Goal: Task Accomplishment & Management: Use online tool/utility

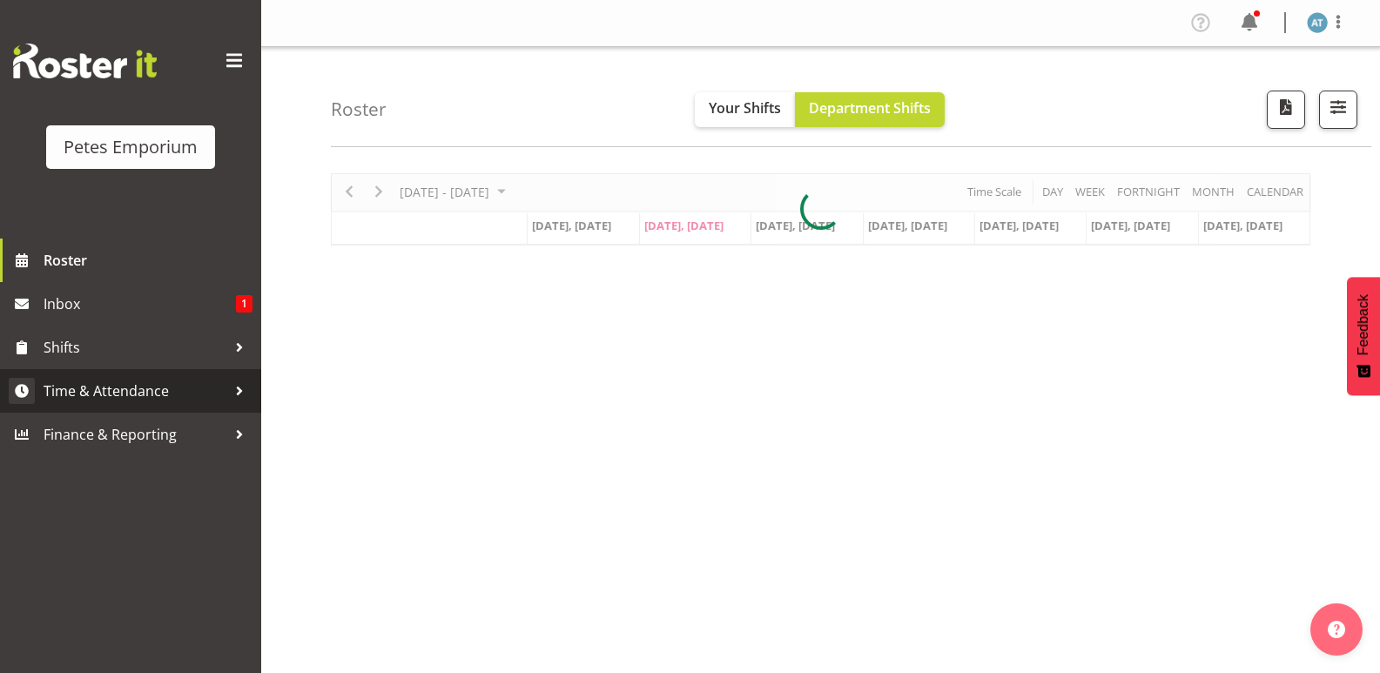
click at [175, 405] on link "Time & Attendance" at bounding box center [130, 391] width 261 height 44
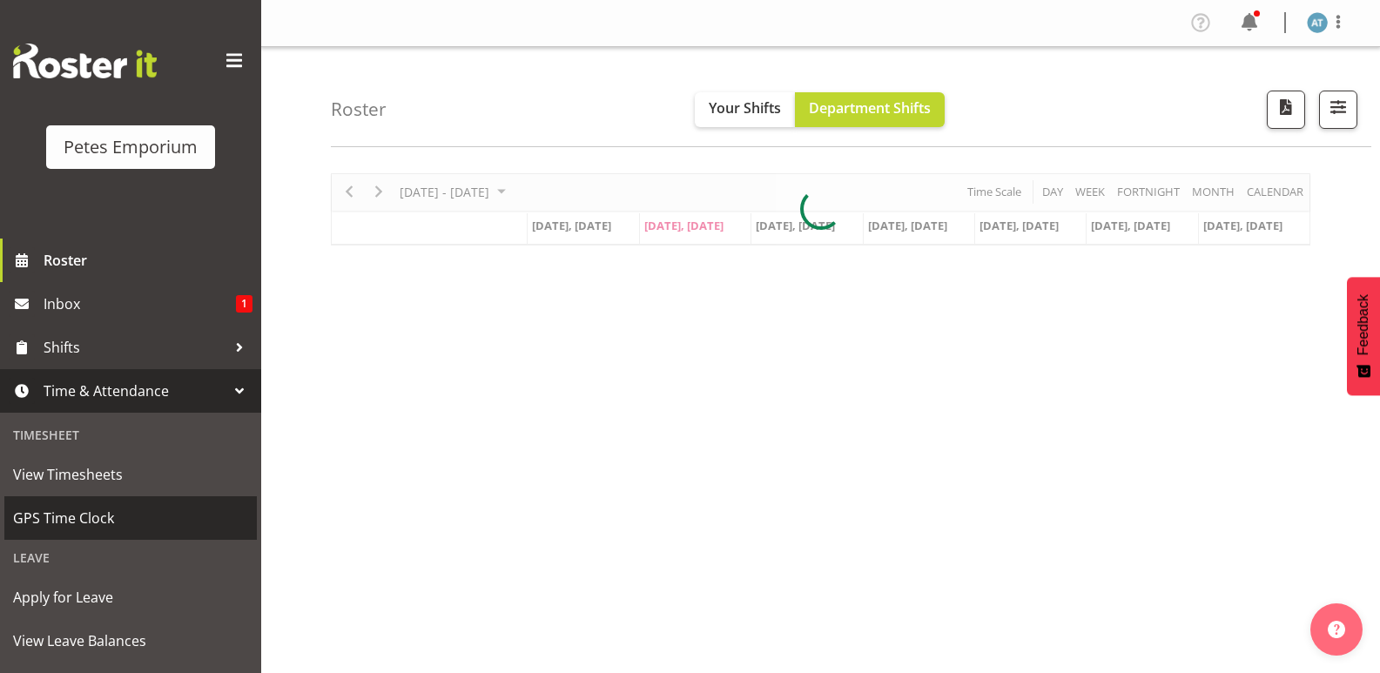
click at [127, 526] on span "GPS Time Clock" at bounding box center [130, 518] width 235 height 26
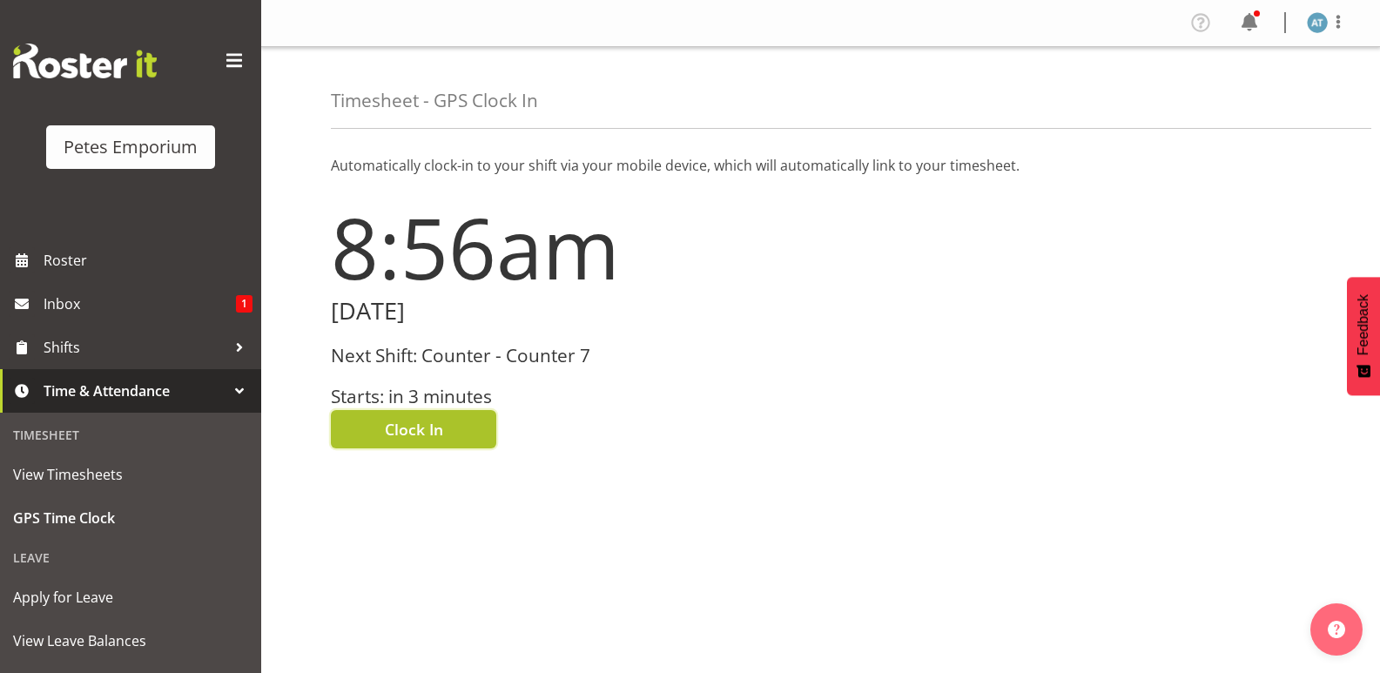
click at [446, 426] on button "Clock In" at bounding box center [413, 429] width 165 height 38
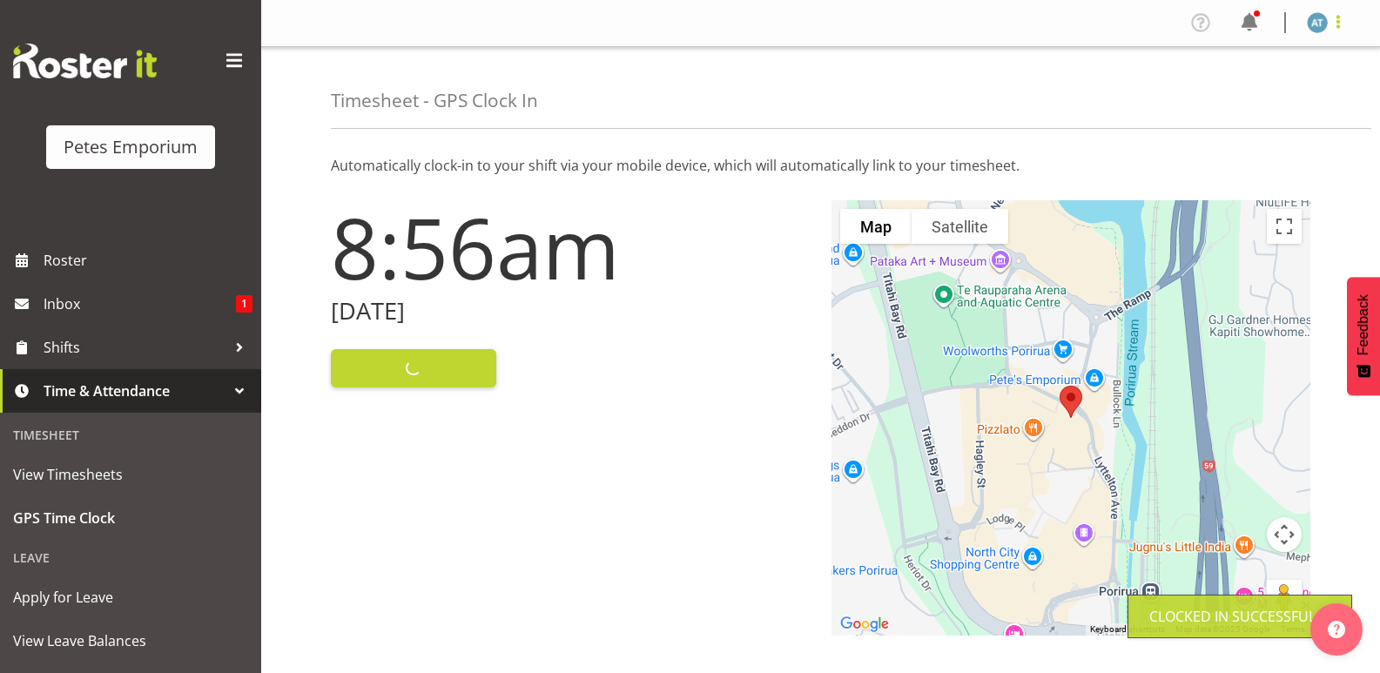
click at [1347, 27] on span at bounding box center [1338, 21] width 21 height 21
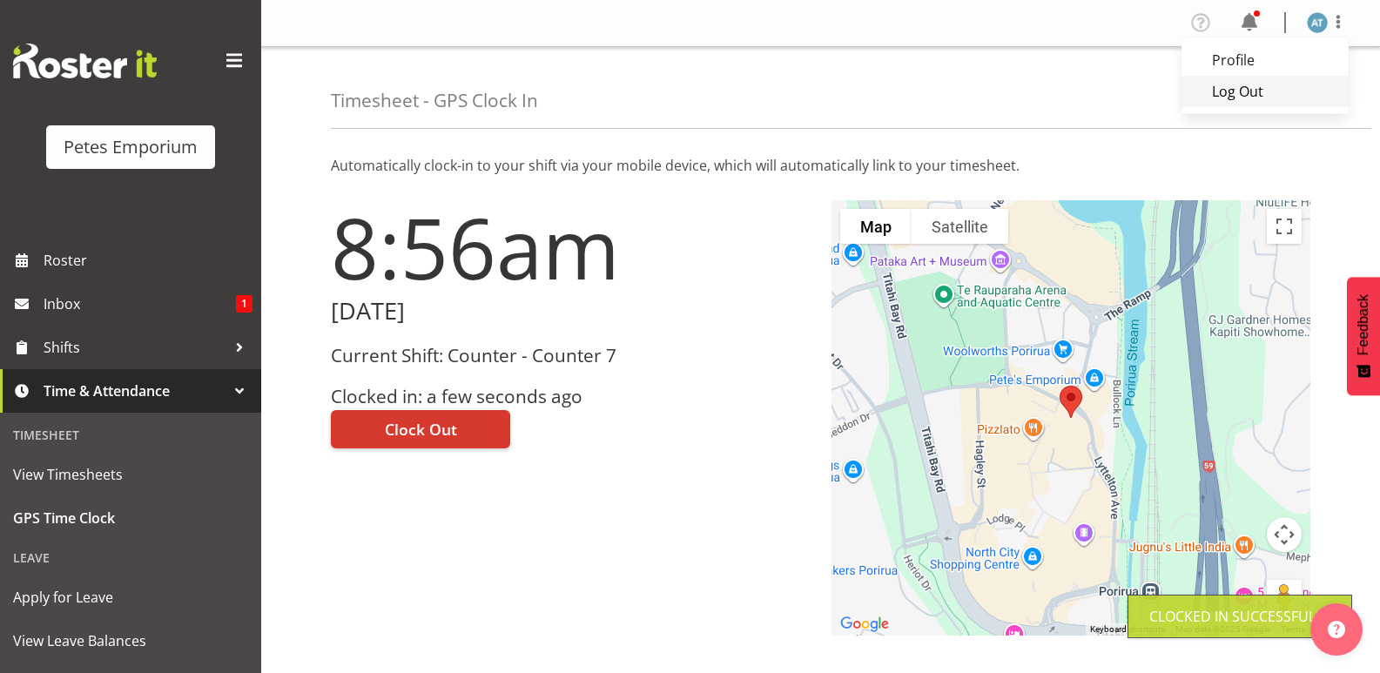
click at [1299, 91] on link "Log Out" at bounding box center [1265, 91] width 167 height 31
